Goal: Browse casually

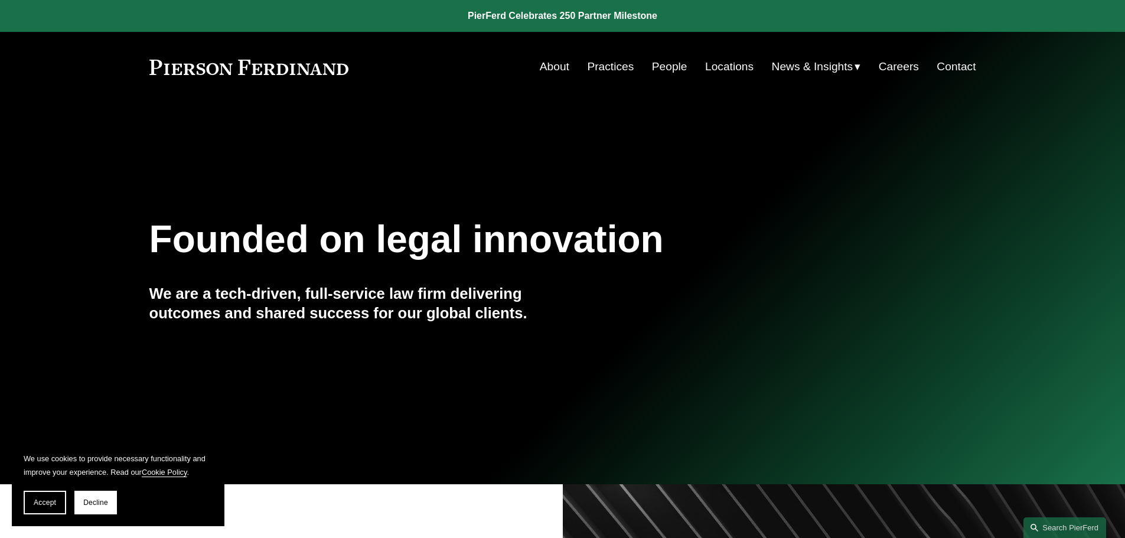
click at [201, 25] on link at bounding box center [562, 16] width 1125 height 32
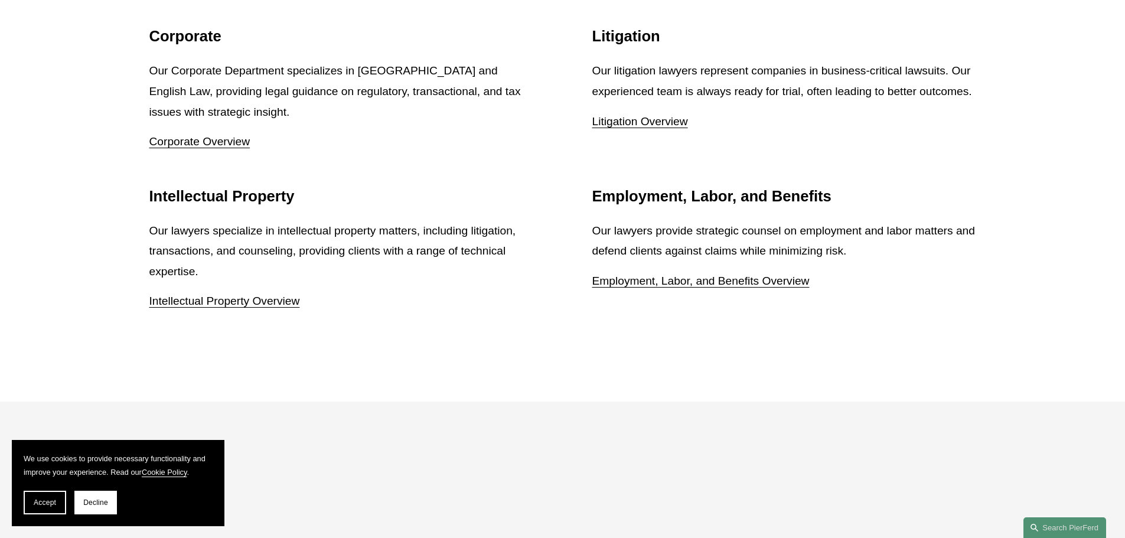
scroll to position [1595, 0]
